Goal: Task Accomplishment & Management: Manage account settings

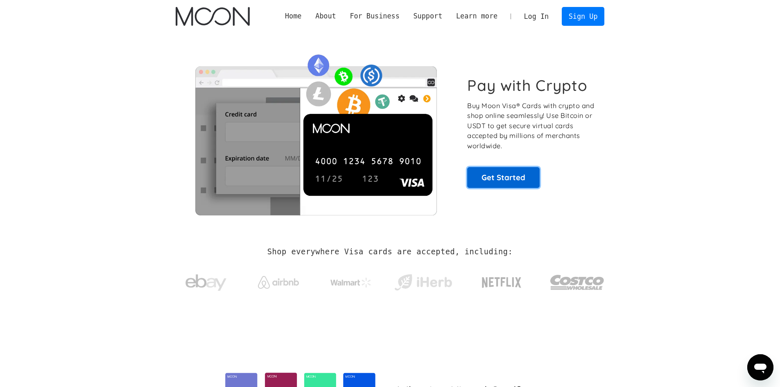
click at [496, 175] on link "Get Started" at bounding box center [503, 177] width 72 height 20
click at [520, 180] on link "Get Started" at bounding box center [503, 177] width 72 height 20
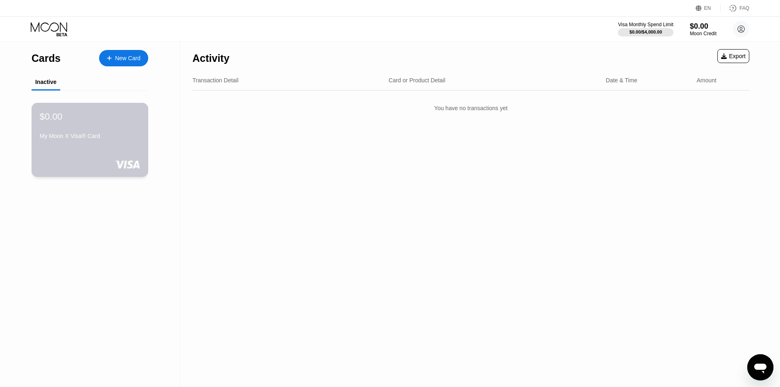
click at [128, 126] on div "$0.00 My Moon X Visa® Card" at bounding box center [90, 127] width 100 height 32
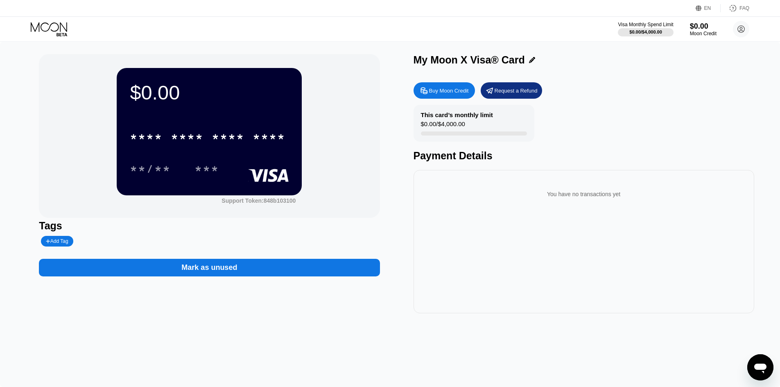
click at [242, 274] on div "Mark as unused" at bounding box center [209, 268] width 341 height 18
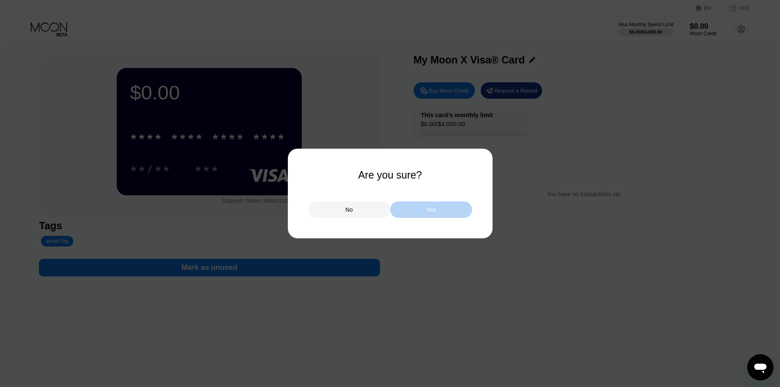
click at [429, 205] on div "Yes" at bounding box center [431, 209] width 82 height 16
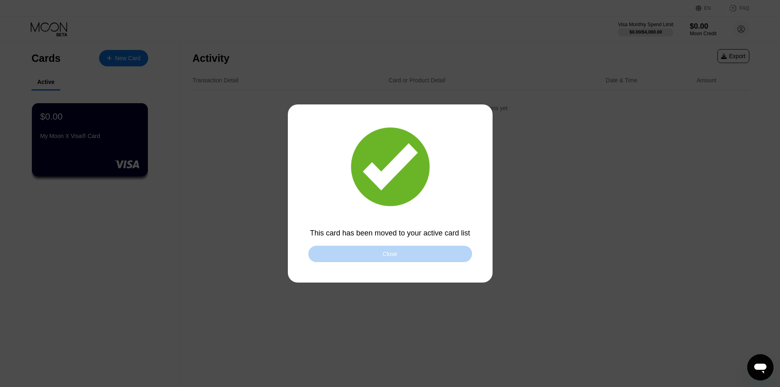
click at [420, 254] on div "Close" at bounding box center [390, 254] width 164 height 16
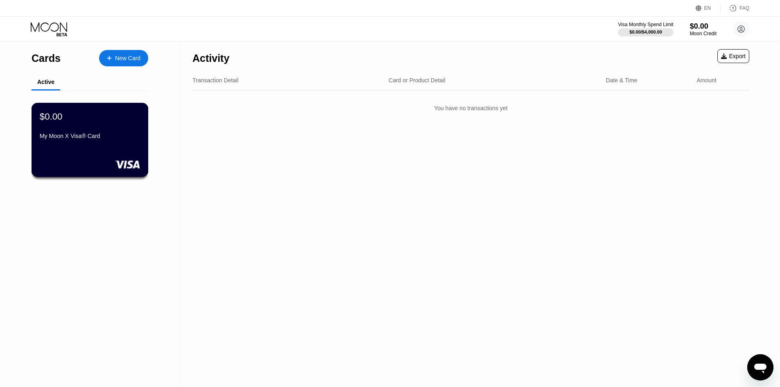
click at [97, 139] on div "My Moon X Visa® Card" at bounding box center [90, 136] width 100 height 7
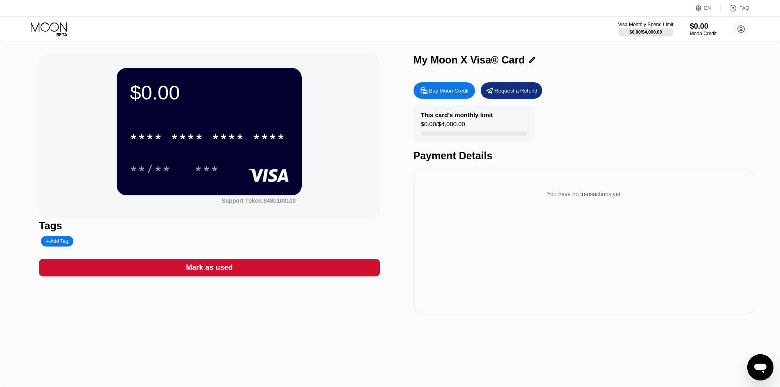
click at [434, 98] on div "Buy Moon Credit" at bounding box center [443, 90] width 61 height 16
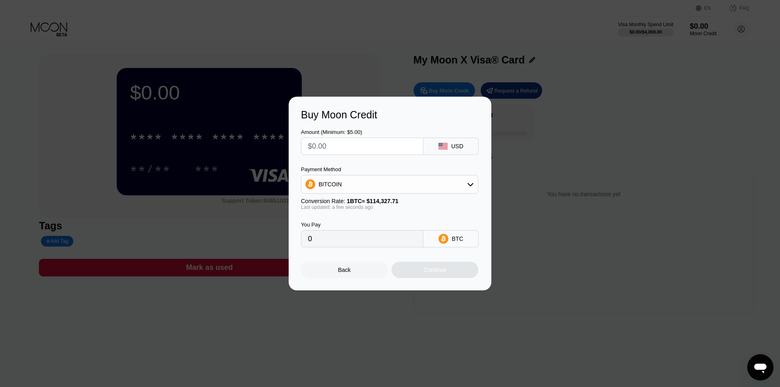
click at [367, 146] on input "text" at bounding box center [362, 146] width 108 height 16
type input "$10"
type input "0.00008747"
type input "$1"
type input "0.00000875"
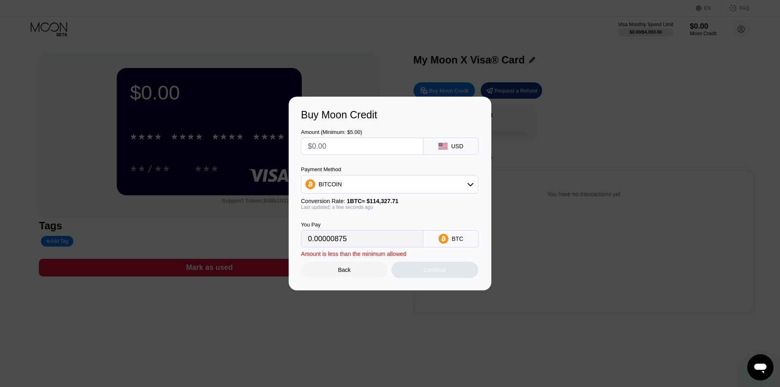
type input "0"
type input "$1"
type input "0.00000875"
type input "$10"
type input "0.00008747"
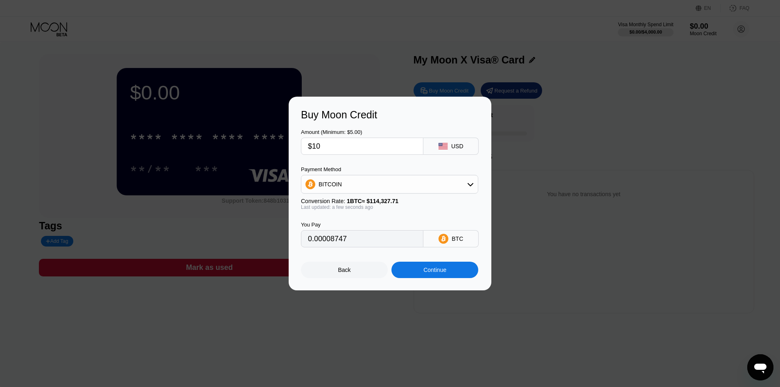
type input "$10"
click at [404, 172] on div "Payment Method" at bounding box center [389, 169] width 177 height 6
click at [400, 183] on div "BITCOIN" at bounding box center [389, 184] width 176 height 16
click at [368, 230] on div "USDT on TRON" at bounding box center [389, 225] width 172 height 16
click at [412, 176] on div "USDT on TRON" at bounding box center [389, 184] width 176 height 16
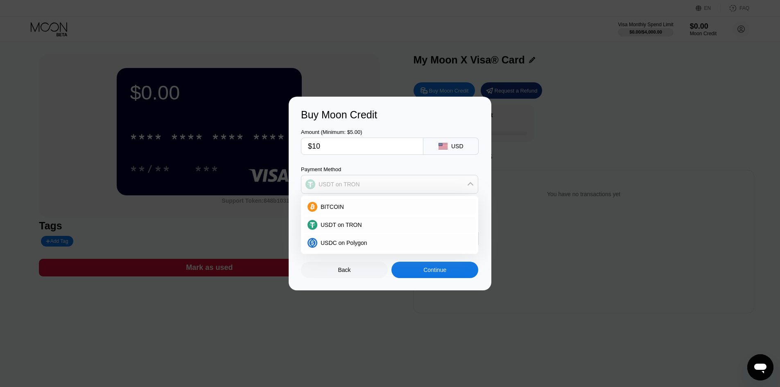
click at [413, 176] on div "USDT on TRON" at bounding box center [389, 184] width 176 height 16
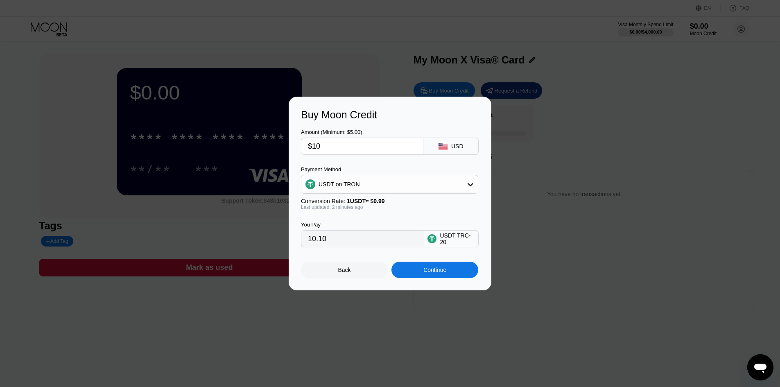
click at [325, 185] on div "USDT on TRON" at bounding box center [338, 184] width 41 height 7
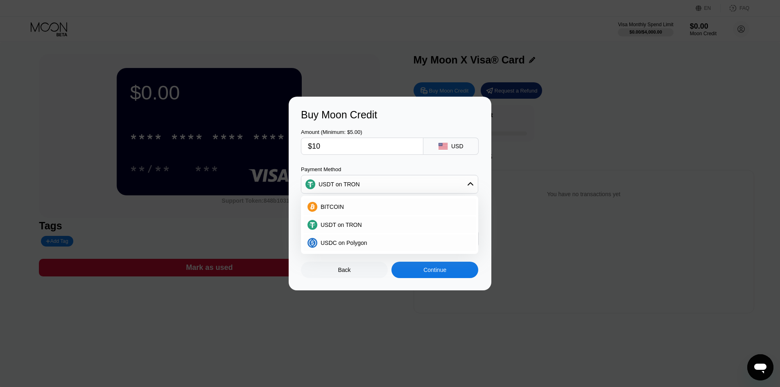
click at [335, 191] on div "USDT on TRON" at bounding box center [389, 184] width 176 height 16
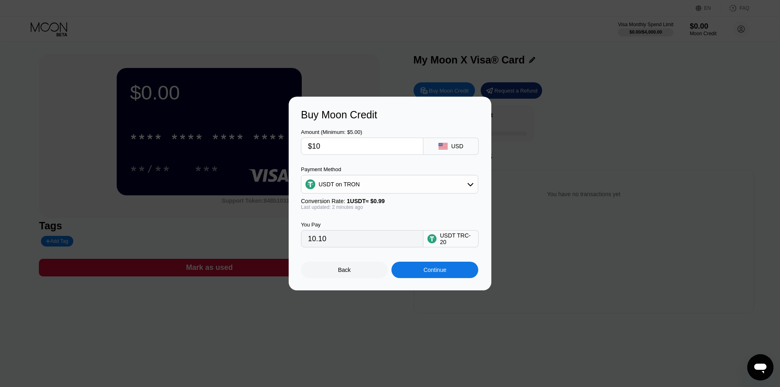
click at [443, 245] on div "USDT TRC-20" at bounding box center [457, 238] width 34 height 13
click at [392, 242] on input "10.10" at bounding box center [362, 238] width 108 height 16
click at [364, 193] on div "USDT on TRON" at bounding box center [389, 184] width 177 height 19
click at [365, 185] on div "USDT on TRON" at bounding box center [389, 184] width 176 height 16
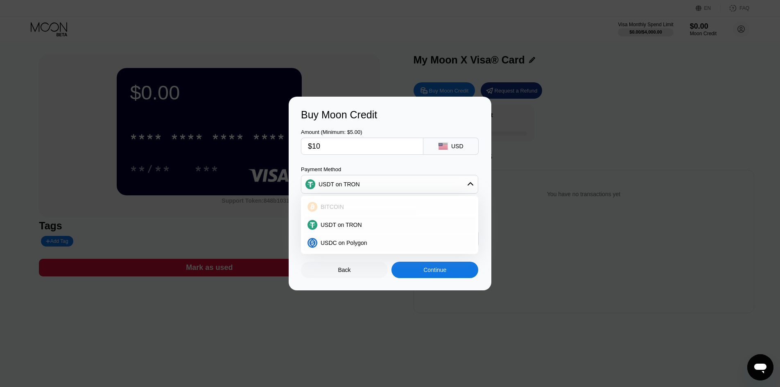
click at [358, 203] on div "BITCOIN" at bounding box center [394, 206] width 154 height 7
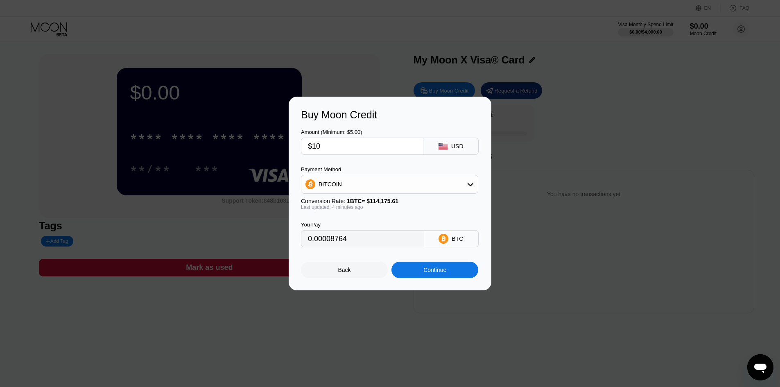
click at [358, 238] on input "0.00008764" at bounding box center [362, 238] width 108 height 16
click at [404, 181] on div "BITCOIN" at bounding box center [389, 184] width 176 height 16
click at [360, 243] on span "USDC on Polygon" at bounding box center [344, 242] width 47 height 7
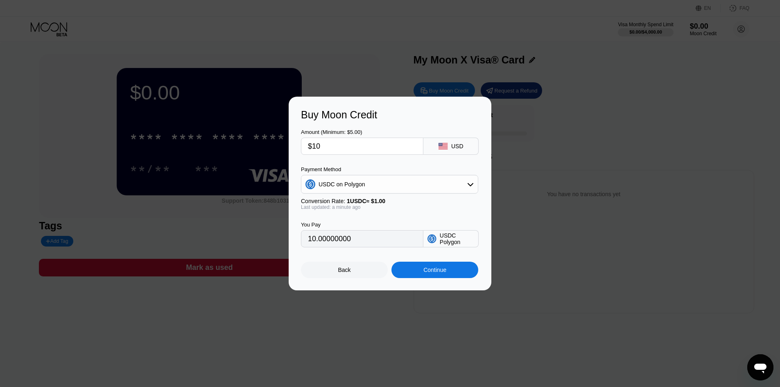
click at [447, 244] on div "USDC Polygon" at bounding box center [457, 238] width 34 height 13
click at [405, 241] on input "10.00000000" at bounding box center [362, 238] width 108 height 16
click at [389, 178] on div "USDC on Polygon" at bounding box center [389, 184] width 176 height 16
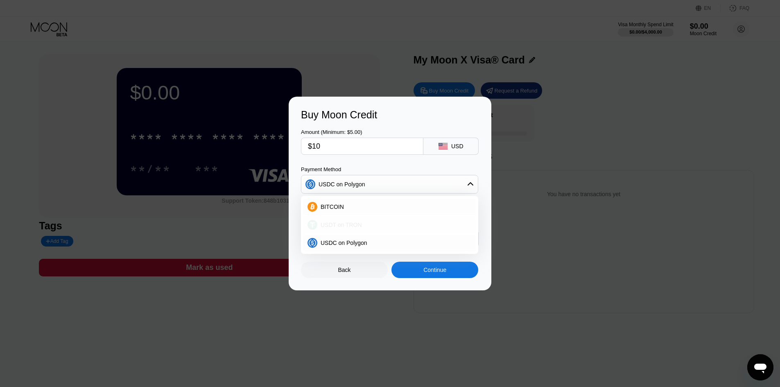
click at [338, 225] on span "USDT on TRON" at bounding box center [341, 224] width 41 height 7
type input "10.10"
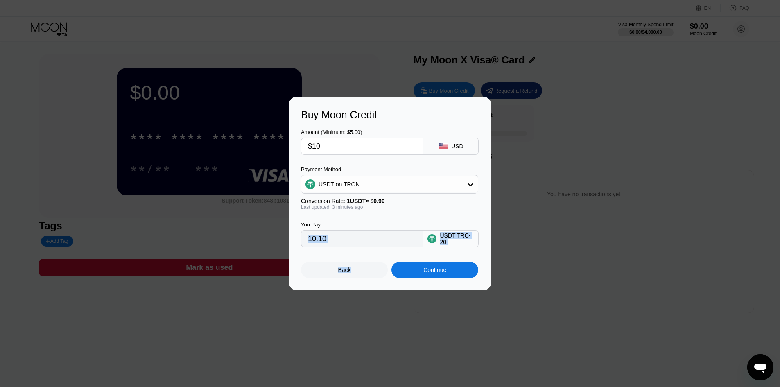
drag, startPoint x: 347, startPoint y: 249, endPoint x: 338, endPoint y: 243, distance: 10.7
click at [315, 248] on div "Amount (Minimum: $5.00) $10 USD Payment Method USDT on TRON Conversion Rate: 1 …" at bounding box center [390, 199] width 178 height 157
click at [338, 243] on input "10.10" at bounding box center [362, 238] width 108 height 16
drag, startPoint x: 322, startPoint y: 242, endPoint x: 305, endPoint y: 242, distance: 17.2
click at [305, 242] on div "10.10" at bounding box center [362, 238] width 122 height 17
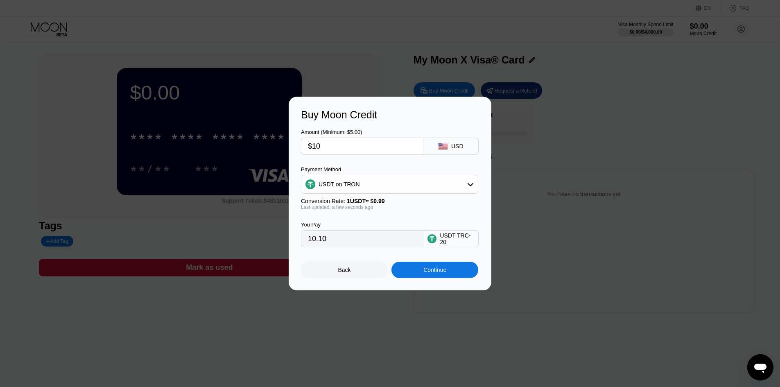
click at [375, 202] on span "1 USDT ≈ $0.99" at bounding box center [366, 201] width 38 height 7
click at [439, 272] on div "Continue" at bounding box center [434, 269] width 23 height 7
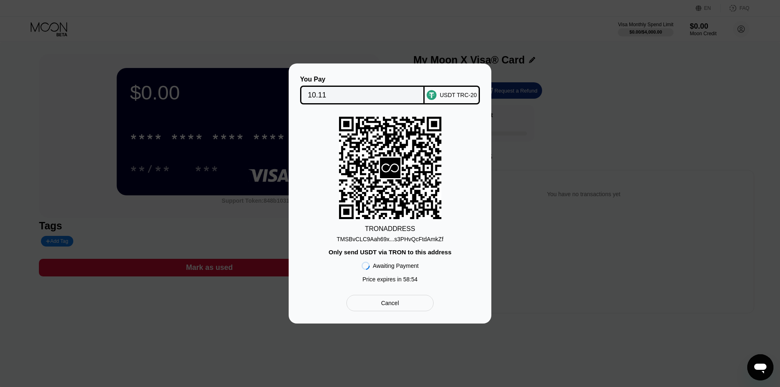
click at [332, 242] on div "TRON ADDRESS TMSBvCLC9Aah69x...s3PHvQcFtdAmkZf Only send USDT via TRON to this …" at bounding box center [390, 202] width 178 height 170
click at [327, 93] on input "10.11" at bounding box center [362, 95] width 109 height 16
drag, startPoint x: 385, startPoint y: 163, endPoint x: 414, endPoint y: 174, distance: 30.4
click at [414, 174] on div "TRON ADDRESS TMSBvCLC9Aah69x...s3PHvQcFtdAmkZf Only send USDT via TRON to this …" at bounding box center [390, 202] width 178 height 170
drag, startPoint x: 382, startPoint y: 166, endPoint x: 389, endPoint y: 168, distance: 7.3
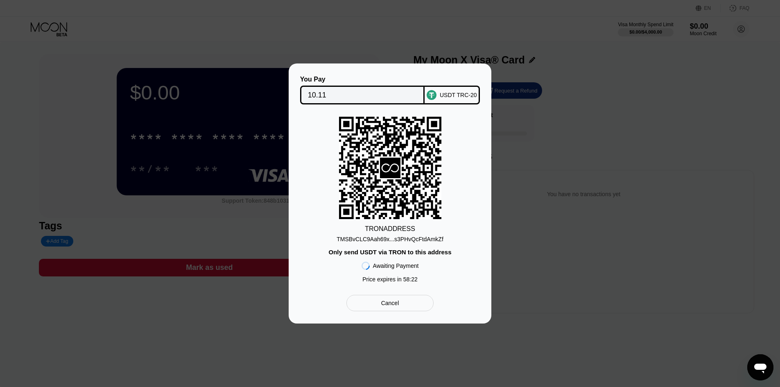
click at [385, 166] on icon at bounding box center [390, 168] width 20 height 20
click at [400, 239] on div "TMSBvCLC9Aah69x...s3PHvQcFtdAmkZf" at bounding box center [389, 239] width 107 height 7
click at [325, 87] on input "10.11" at bounding box center [362, 95] width 109 height 16
click at [440, 185] on rect at bounding box center [390, 168] width 102 height 102
click at [422, 240] on div "TMSBvCLC9Aah69x...s3PHvQcFtdAmkZf" at bounding box center [389, 239] width 107 height 7
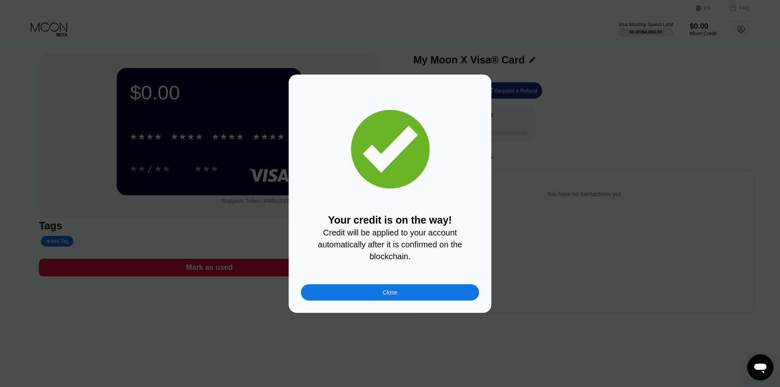
click at [384, 293] on div "Close" at bounding box center [390, 292] width 15 height 7
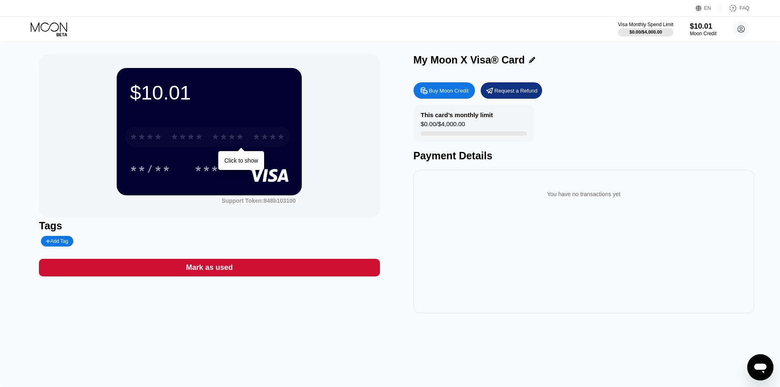
click at [247, 138] on div "* * * * * * * * * * * * ****" at bounding box center [207, 136] width 165 height 20
click at [153, 143] on div "* * * *" at bounding box center [146, 137] width 33 height 13
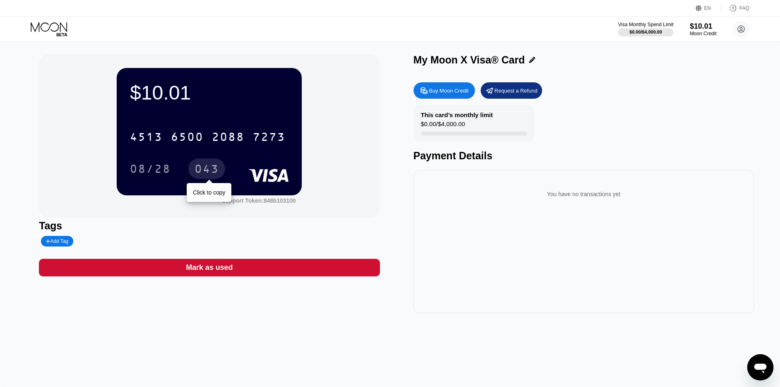
click at [210, 170] on div "043" at bounding box center [206, 169] width 25 height 13
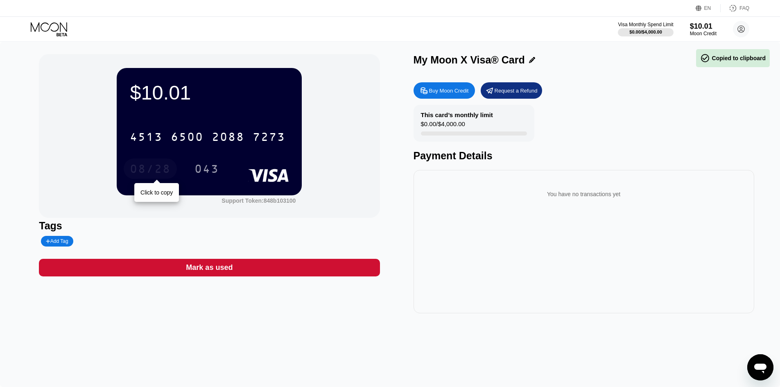
click at [170, 171] on div "08/28" at bounding box center [150, 169] width 41 height 13
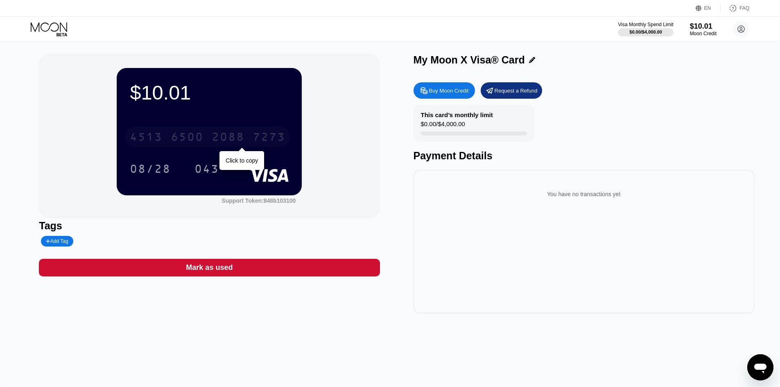
click at [192, 140] on div "6500" at bounding box center [187, 137] width 33 height 13
click at [739, 27] on icon at bounding box center [741, 29] width 7 height 7
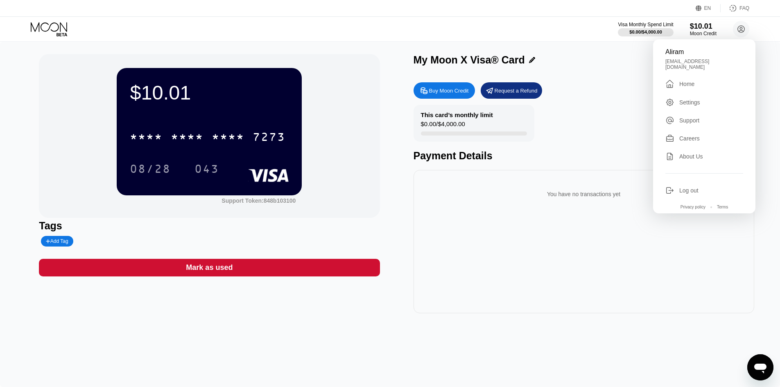
click at [553, 175] on div "You have no transactions yet" at bounding box center [583, 241] width 341 height 143
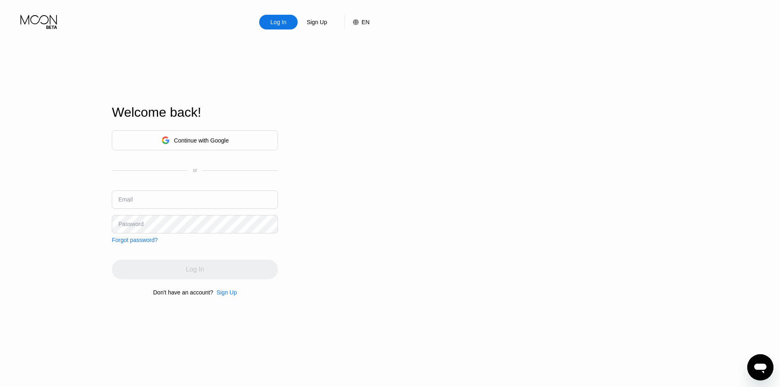
click at [190, 191] on input "text" at bounding box center [195, 199] width 166 height 18
drag, startPoint x: 151, startPoint y: 207, endPoint x: 141, endPoint y: 198, distance: 13.3
click at [150, 206] on input "text" at bounding box center [195, 199] width 166 height 18
type input "[EMAIL_ADDRESS][DOMAIN_NAME]"
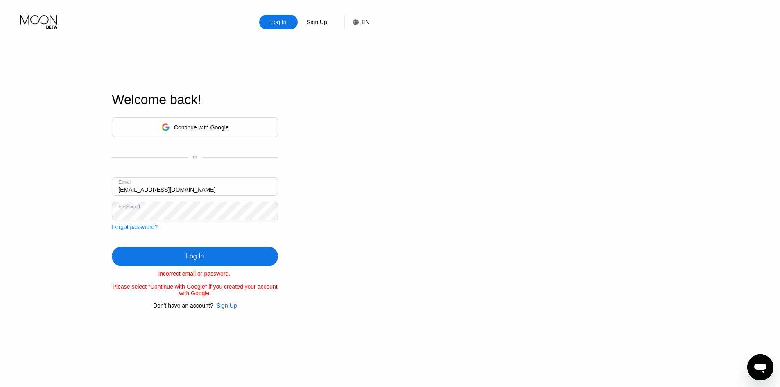
click at [208, 220] on div "Continue with Google or Email aliramhtml@gmail.com Password Forgot password?" at bounding box center [195, 173] width 166 height 113
click at [196, 124] on div "Continue with Google" at bounding box center [201, 127] width 55 height 7
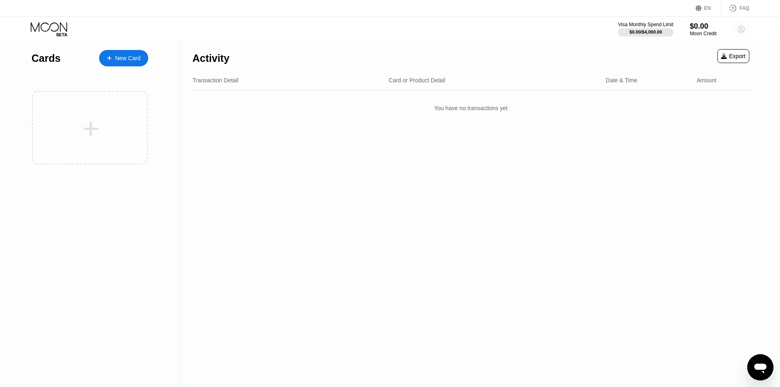
click at [744, 28] on icon at bounding box center [741, 29] width 7 height 7
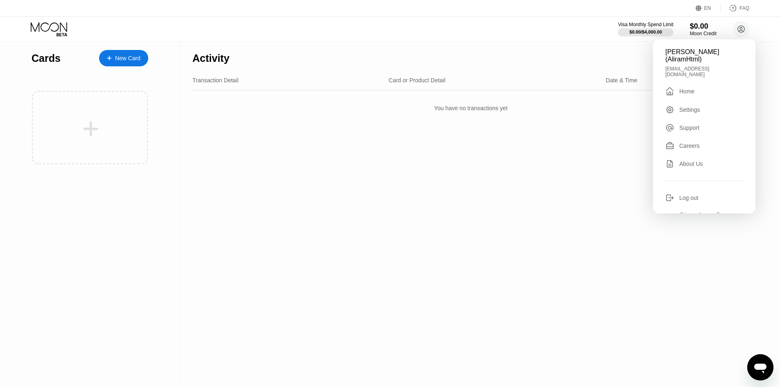
click at [676, 194] on div "Log out" at bounding box center [704, 197] width 78 height 9
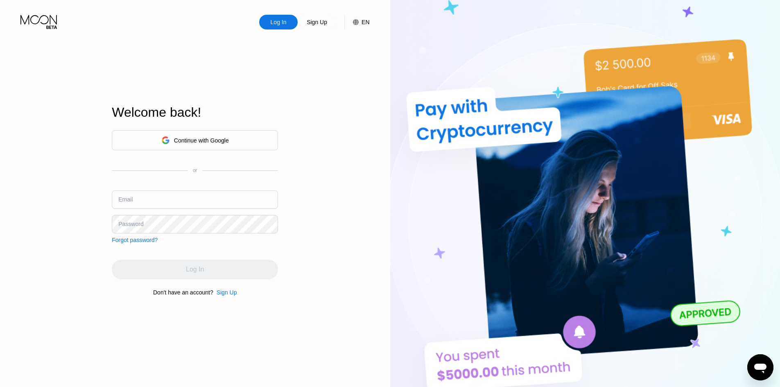
click at [230, 205] on input "text" at bounding box center [195, 199] width 166 height 18
type input "aliramhtml@gmail.com"
click at [137, 238] on div "Forgot password?" at bounding box center [135, 240] width 46 height 7
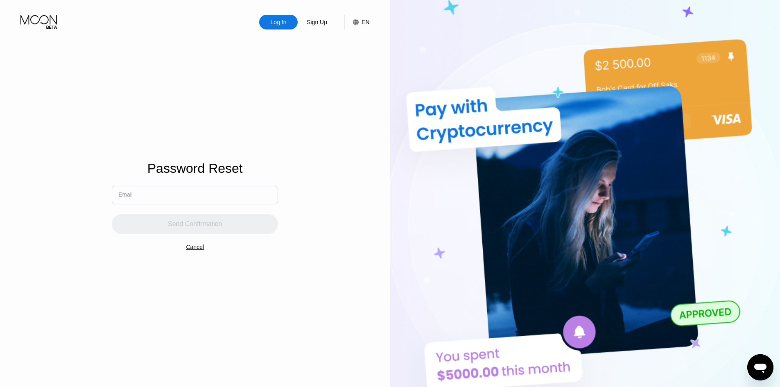
click at [172, 198] on input "text" at bounding box center [195, 195] width 166 height 18
paste input "[EMAIL_ADDRESS][DOMAIN_NAME]"
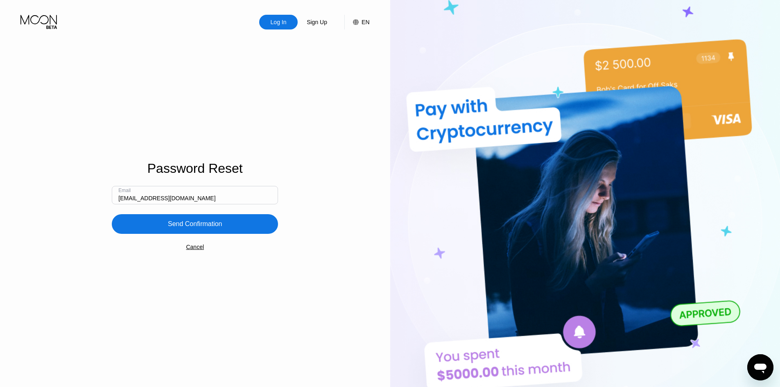
type input "[EMAIL_ADDRESS][DOMAIN_NAME]"
click at [190, 228] on div "Send Confirmation" at bounding box center [195, 224] width 54 height 8
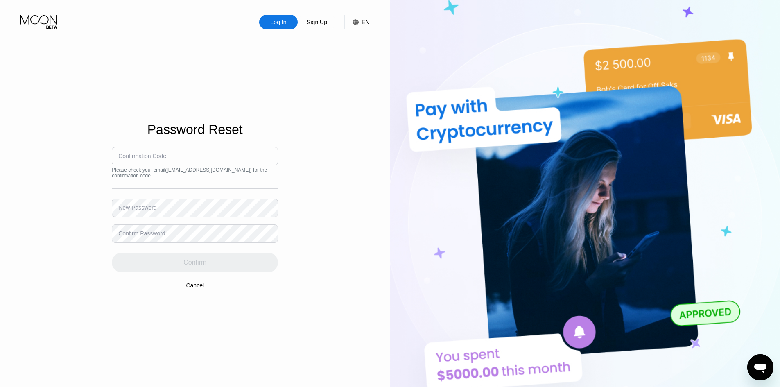
click at [222, 155] on input at bounding box center [195, 156] width 166 height 18
paste input "893871"
type input "893871"
click at [150, 260] on div "Confirm" at bounding box center [195, 263] width 166 height 20
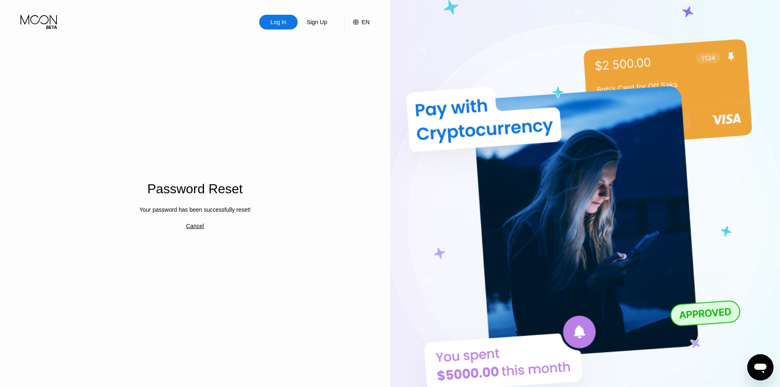
click at [196, 232] on div "Password Reset Your password has been successfully reset! Cancel" at bounding box center [195, 201] width 166 height 426
click at [198, 228] on div "Cancel" at bounding box center [195, 226] width 18 height 7
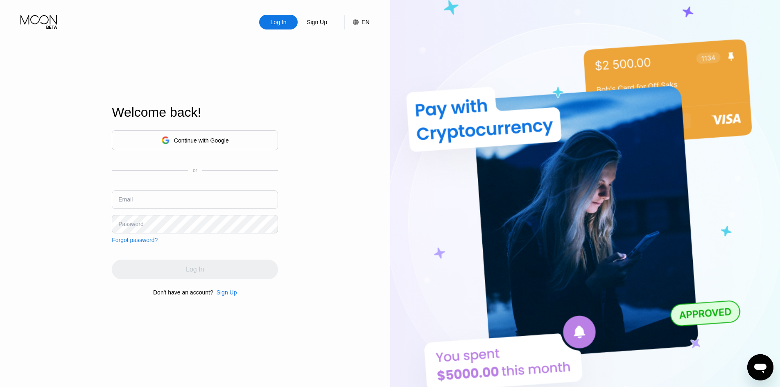
click at [200, 195] on input "text" at bounding box center [195, 199] width 166 height 18
paste input "893871"
type input "893871"
type input "aliramhtml@gmail.com"
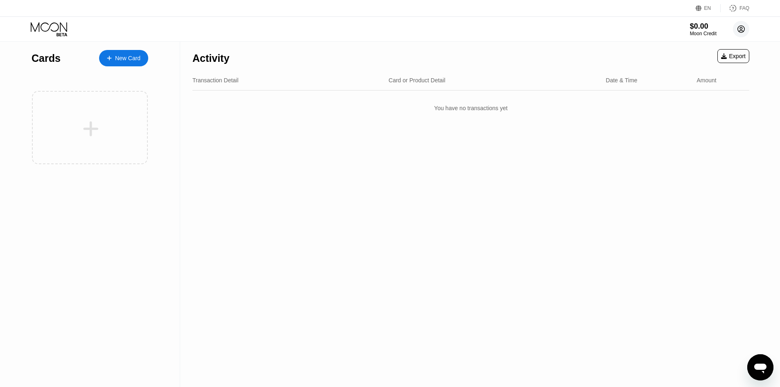
click at [737, 29] on circle at bounding box center [741, 29] width 16 height 16
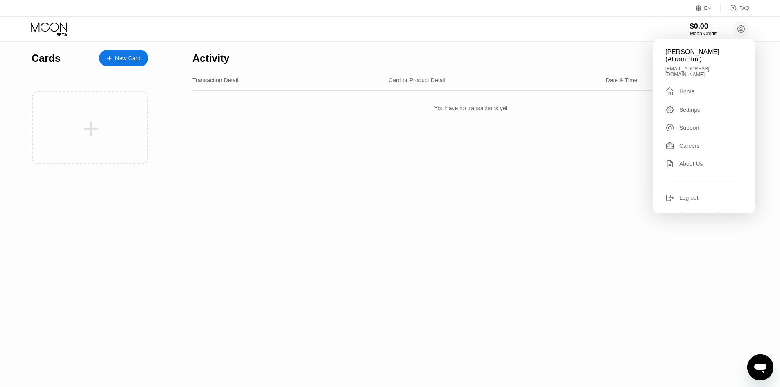
click at [692, 196] on div "Log out" at bounding box center [688, 197] width 19 height 7
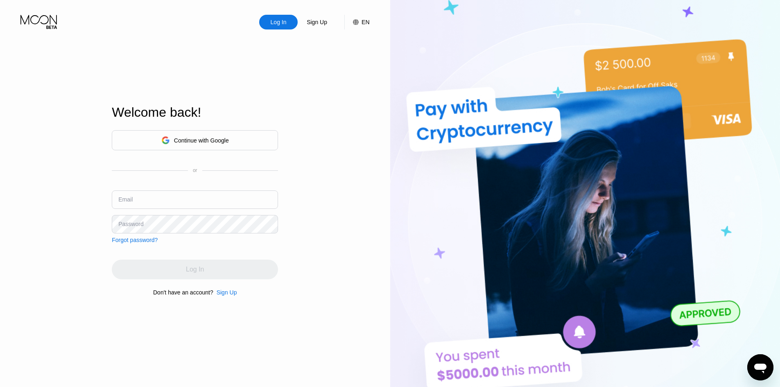
click at [213, 134] on div "Continue with Google" at bounding box center [195, 140] width 68 height 13
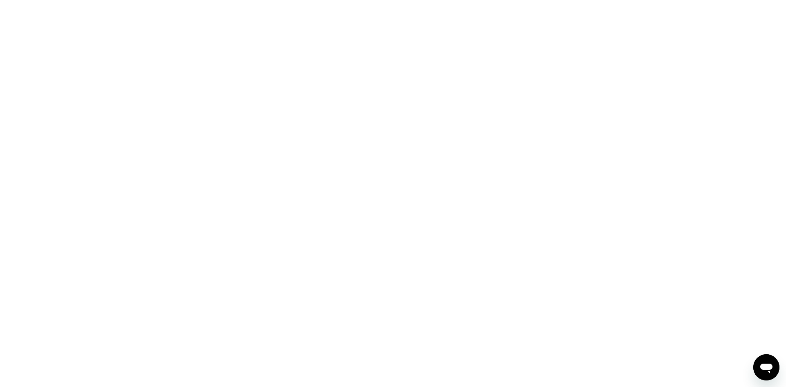
drag, startPoint x: 407, startPoint y: 366, endPoint x: 406, endPoint y: 387, distance: 20.9
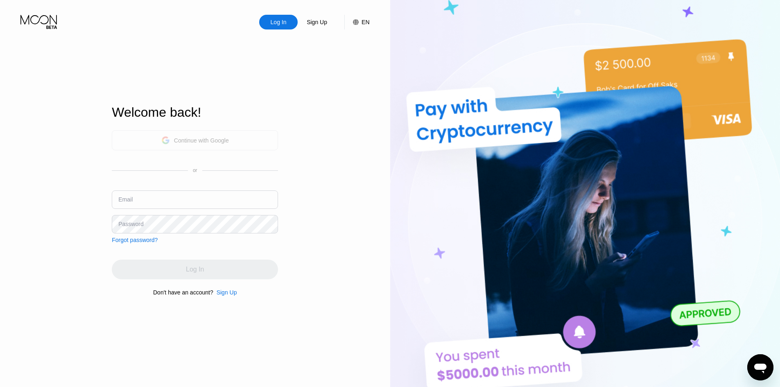
click at [209, 134] on div "Continue with Google" at bounding box center [195, 140] width 68 height 13
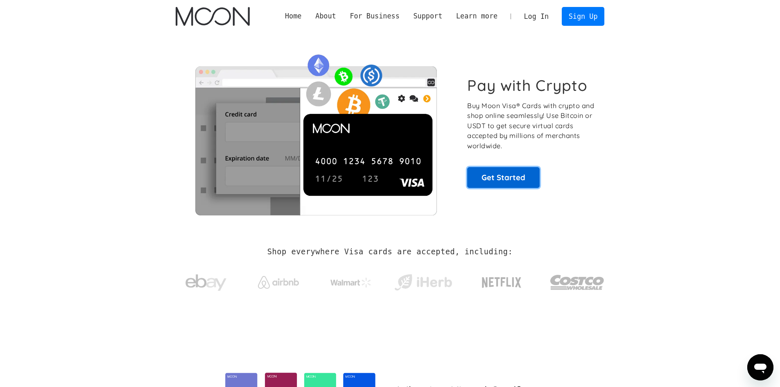
click at [513, 171] on link "Get Started" at bounding box center [503, 177] width 72 height 20
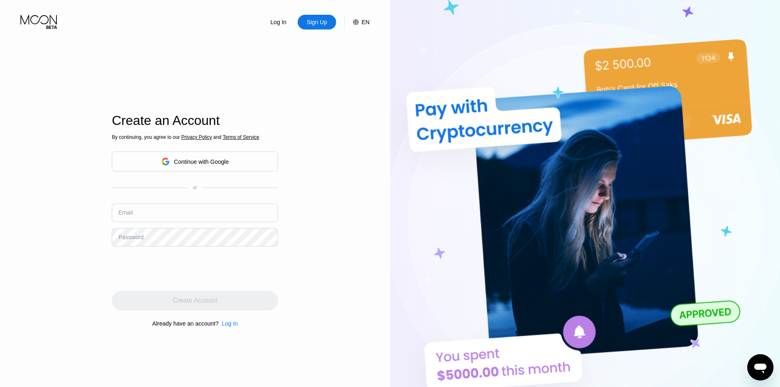
click at [174, 204] on input "text" at bounding box center [195, 212] width 166 height 18
click at [203, 165] on div "Continue with Google" at bounding box center [201, 161] width 55 height 7
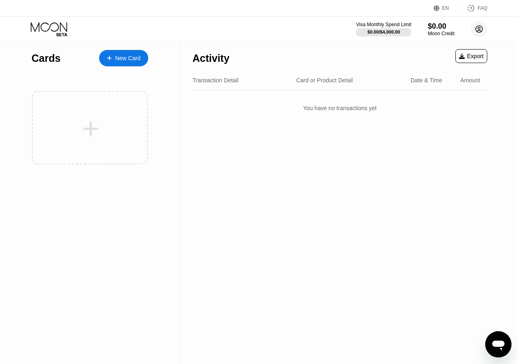
click at [478, 32] on circle at bounding box center [479, 29] width 16 height 16
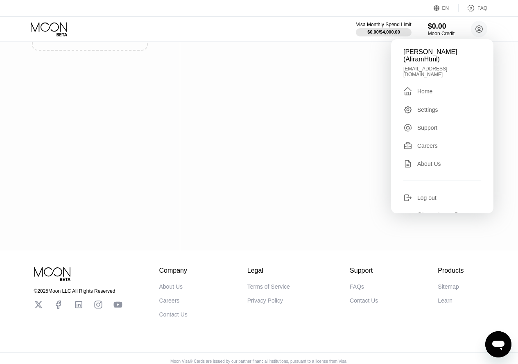
scroll to position [123, 0]
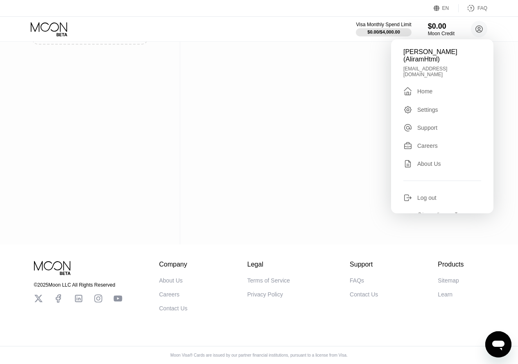
click at [440, 194] on div "Log out" at bounding box center [442, 197] width 78 height 9
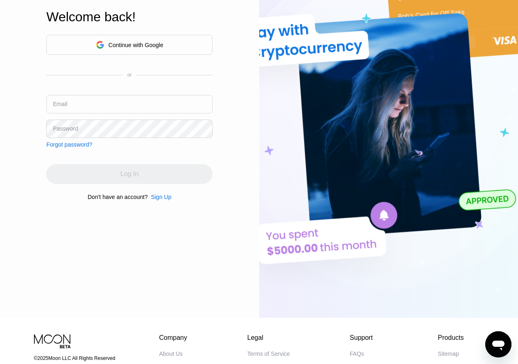
scroll to position [82, 0]
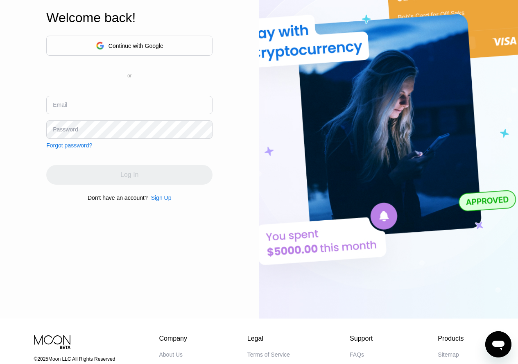
click at [123, 106] on input "text" at bounding box center [129, 105] width 166 height 18
type input "[EMAIL_ADDRESS][DOMAIN_NAME]"
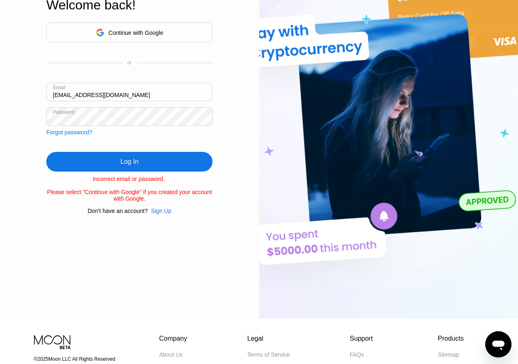
drag, startPoint x: 173, startPoint y: 132, endPoint x: 174, endPoint y: 124, distance: 7.5
click at [173, 131] on div "Continue with Google or Email mhmdkrympwr806@gmail.com Password Forgot password?" at bounding box center [129, 79] width 166 height 113
click at [174, 124] on div "Continue with Google or Email mhmdkrympwr806@gmail.com Password Forgot password?" at bounding box center [129, 79] width 166 height 113
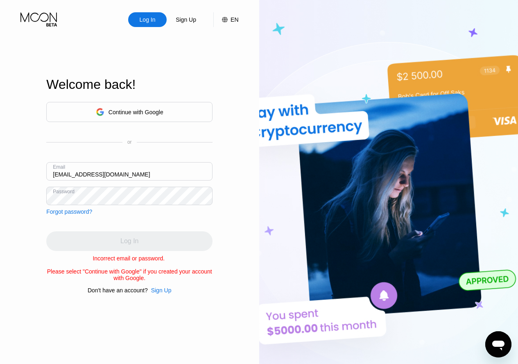
scroll to position [0, 0]
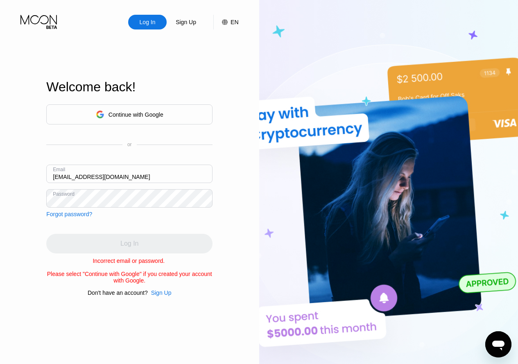
click at [133, 118] on div "Continue with Google" at bounding box center [129, 114] width 166 height 20
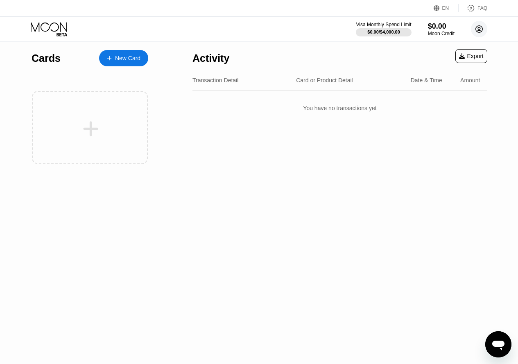
click at [479, 34] on circle at bounding box center [479, 29] width 16 height 16
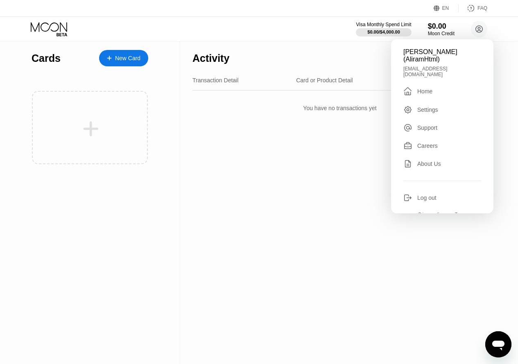
click at [438, 193] on div "Log out" at bounding box center [442, 197] width 78 height 9
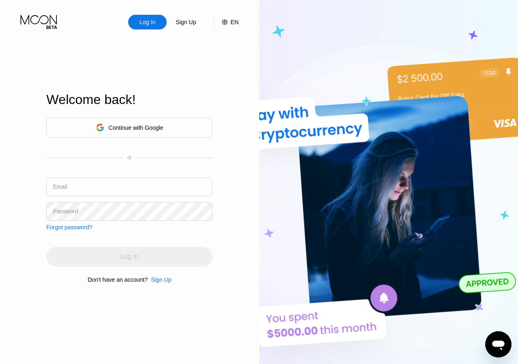
click at [90, 185] on input "text" at bounding box center [129, 187] width 166 height 18
click at [84, 232] on div "Continue with Google or Email Password Forgot password? Log In Don't have an ac…" at bounding box center [129, 200] width 166 height 166
click at [84, 229] on div "Forgot password?" at bounding box center [69, 227] width 46 height 7
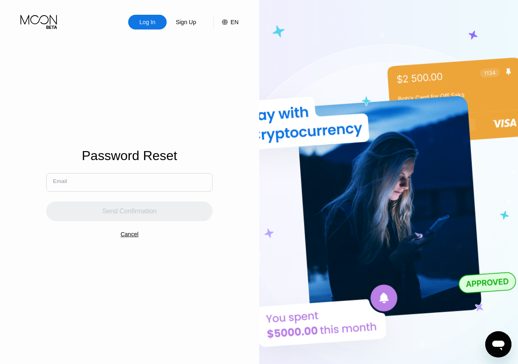
click at [120, 189] on input "text" at bounding box center [129, 182] width 166 height 18
type input "m"
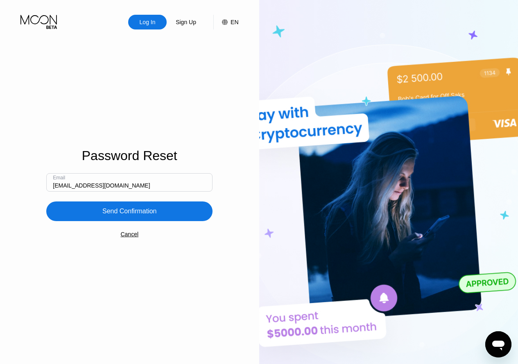
type input "[EMAIL_ADDRESS][DOMAIN_NAME]"
click at [104, 210] on div "Send Confirmation" at bounding box center [129, 211] width 54 height 8
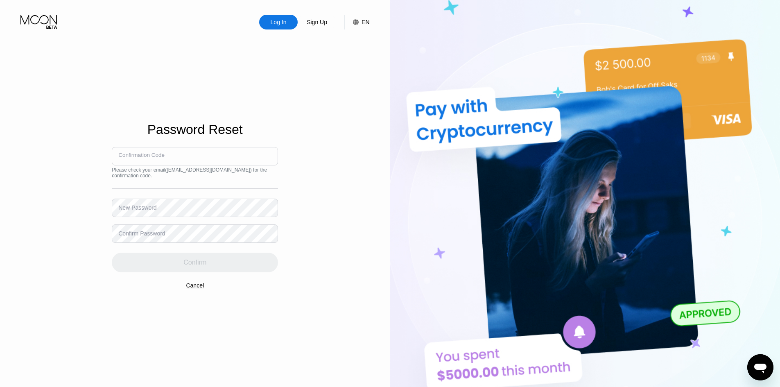
click at [219, 152] on input at bounding box center [195, 156] width 166 height 18
paste input "562424"
type input "562424"
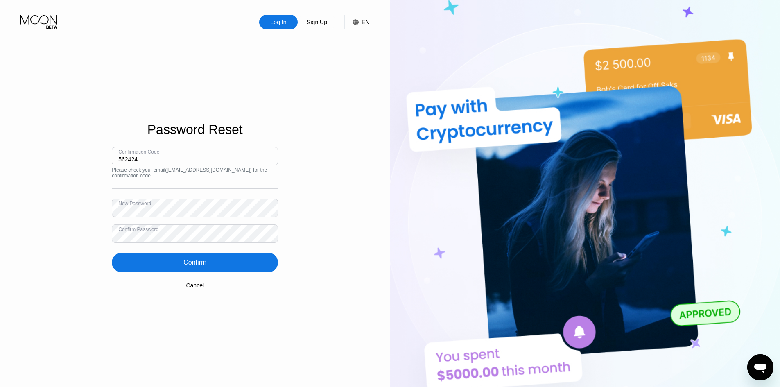
click at [226, 266] on div "Confirm" at bounding box center [195, 263] width 166 height 20
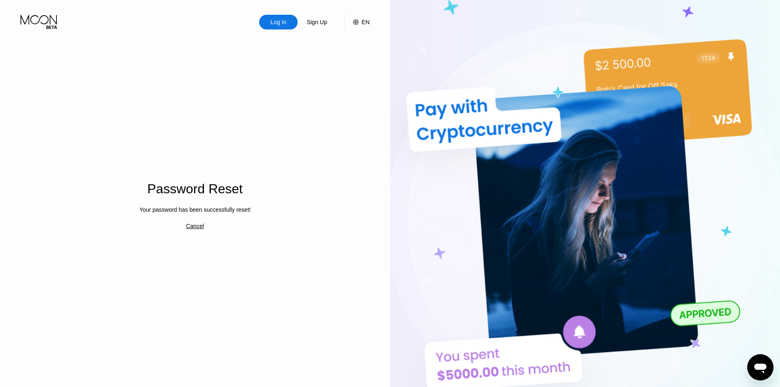
click at [201, 229] on div "Cancel" at bounding box center [195, 226] width 18 height 7
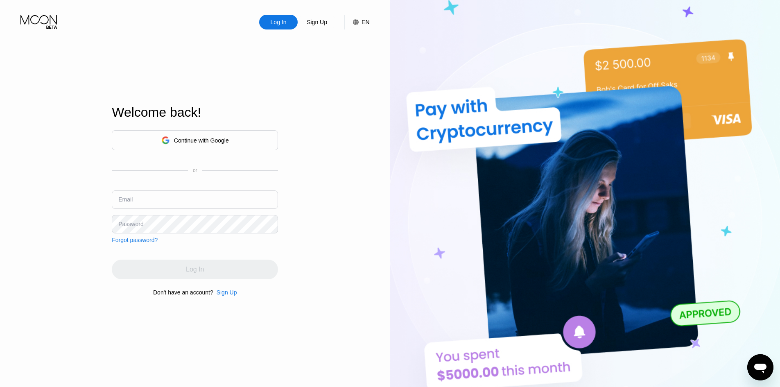
click at [198, 207] on input "text" at bounding box center [195, 199] width 166 height 18
type input "[EMAIL_ADDRESS][DOMAIN_NAME]"
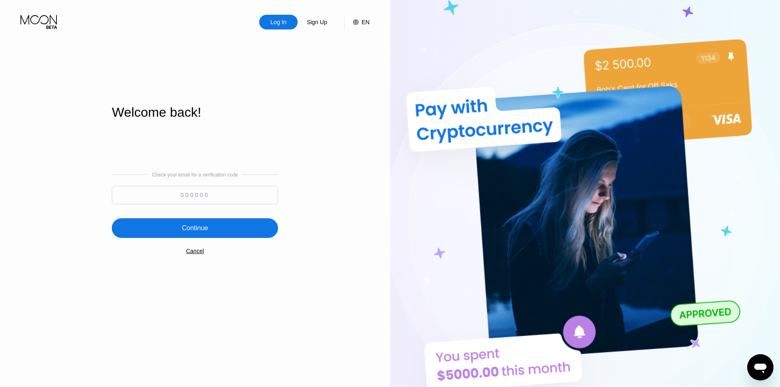
click at [209, 192] on input at bounding box center [195, 195] width 166 height 18
paste input "468538"
type input "468538"
click at [235, 231] on div "Continue" at bounding box center [195, 228] width 166 height 20
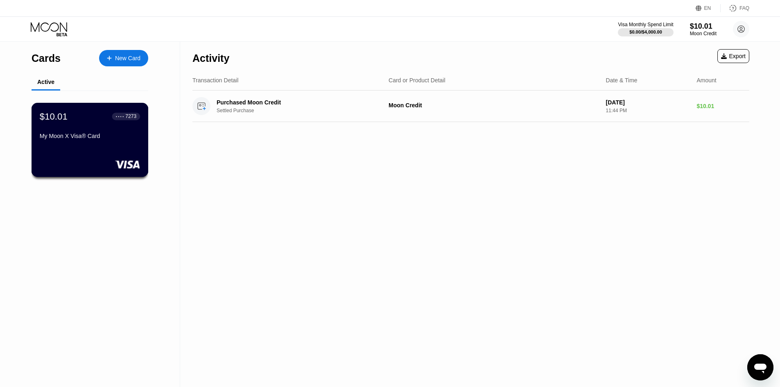
click at [106, 150] on div "$10.01 ● ● ● ● 7273 My Moon X Visa® Card" at bounding box center [90, 140] width 117 height 74
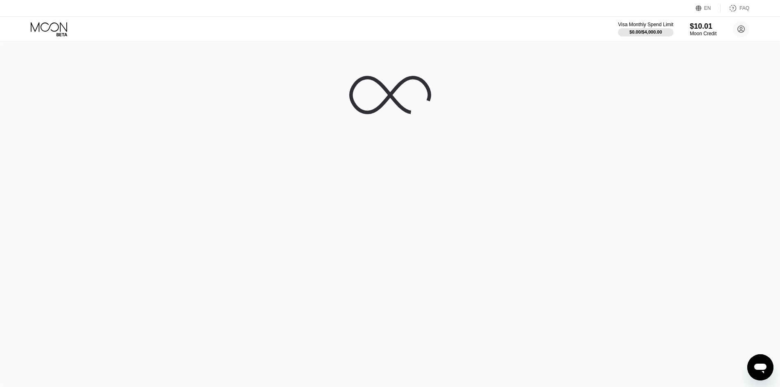
click at [246, 56] on div at bounding box center [390, 214] width 780 height 345
click at [54, 33] on icon at bounding box center [50, 29] width 38 height 14
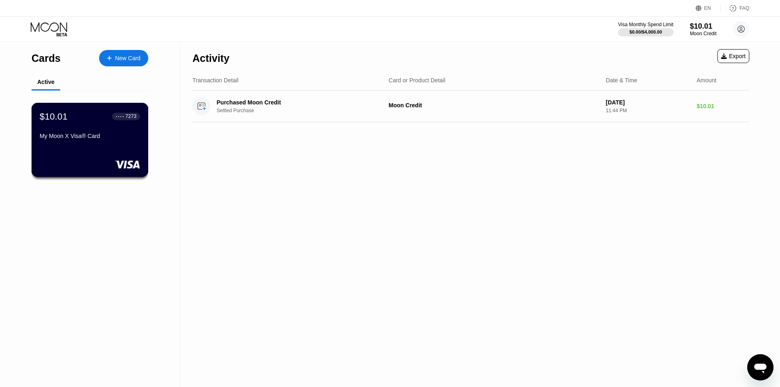
click at [90, 133] on div "$10.01 ● ● ● ● 7273 My Moon X Visa® Card" at bounding box center [90, 127] width 100 height 32
click at [96, 139] on div "My Moon X Visa® Card" at bounding box center [90, 136] width 100 height 7
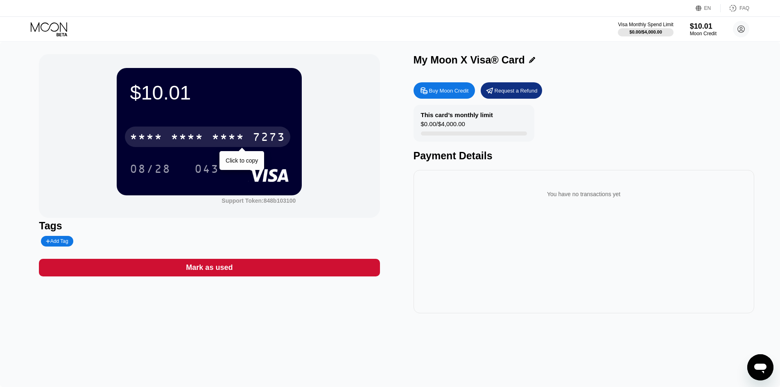
click at [221, 142] on div "* * * *" at bounding box center [228, 137] width 33 height 13
click at [199, 130] on div "4513 6500 2088 7273" at bounding box center [207, 136] width 165 height 20
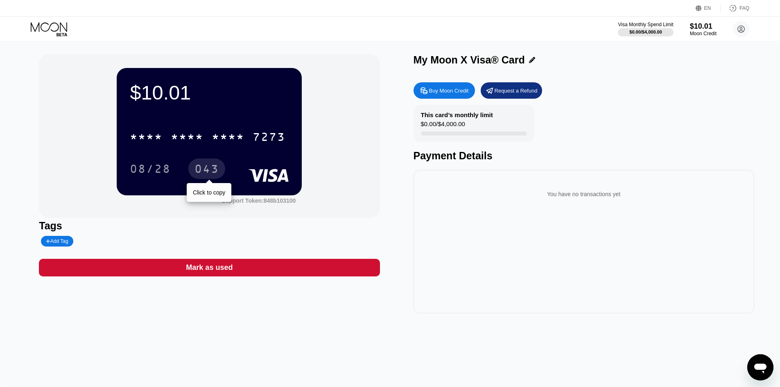
click at [212, 169] on div "043" at bounding box center [206, 169] width 25 height 13
click at [174, 167] on div "08/28" at bounding box center [150, 168] width 53 height 20
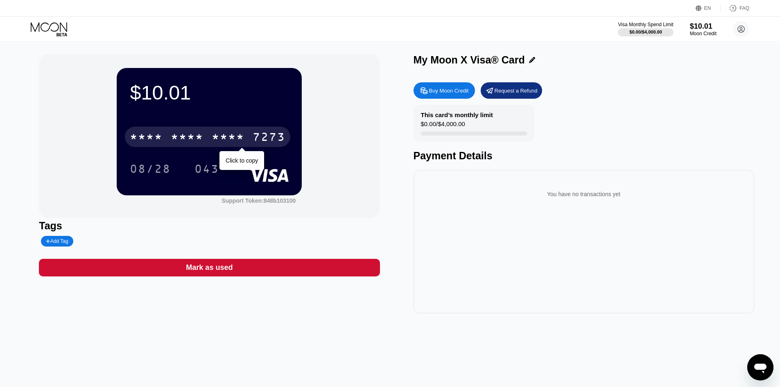
click at [217, 132] on div "* * * * * * * * * * * * 7273" at bounding box center [207, 136] width 165 height 20
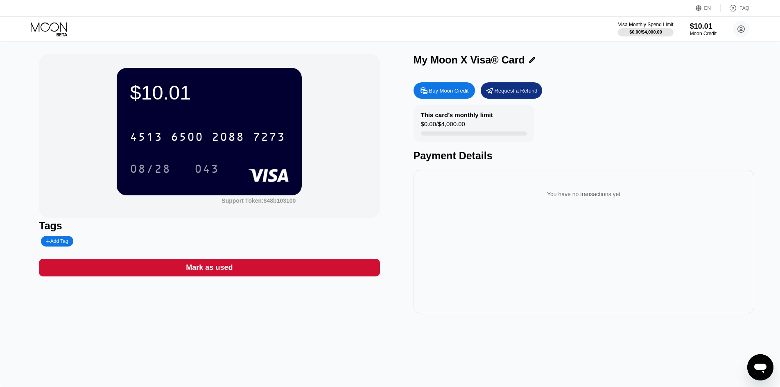
click at [49, 26] on icon at bounding box center [50, 29] width 38 height 14
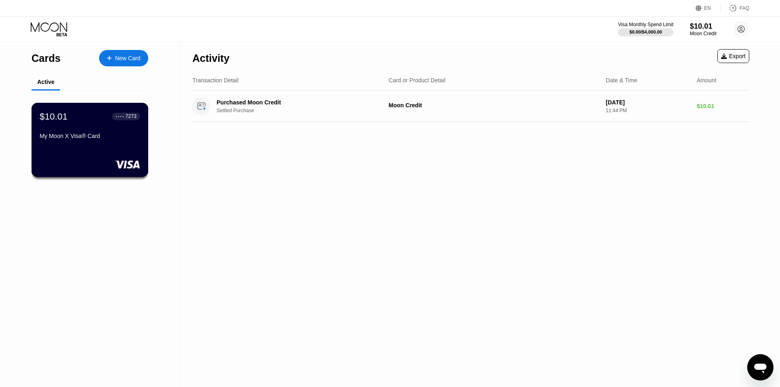
click at [111, 133] on div "$10.01 ● ● ● ● 7273 My Moon X Visa® Card" at bounding box center [90, 127] width 100 height 32
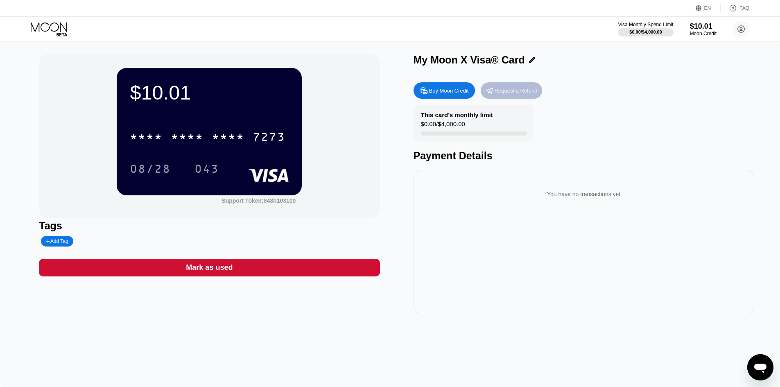
click at [512, 88] on div "Request a Refund" at bounding box center [515, 90] width 43 height 7
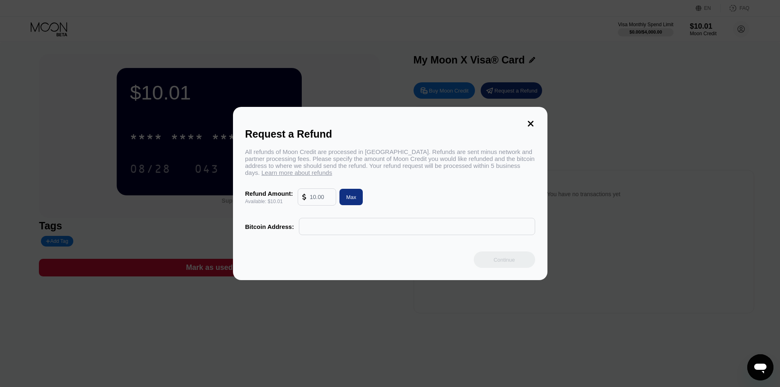
click at [327, 202] on input "text" at bounding box center [320, 197] width 22 height 16
type input "5"
type input "10"
click at [540, 125] on div "Request a Refund All refunds of Moon Credit are processed in [GEOGRAPHIC_DATA].…" at bounding box center [390, 193] width 314 height 173
